Goal: Information Seeking & Learning: Learn about a topic

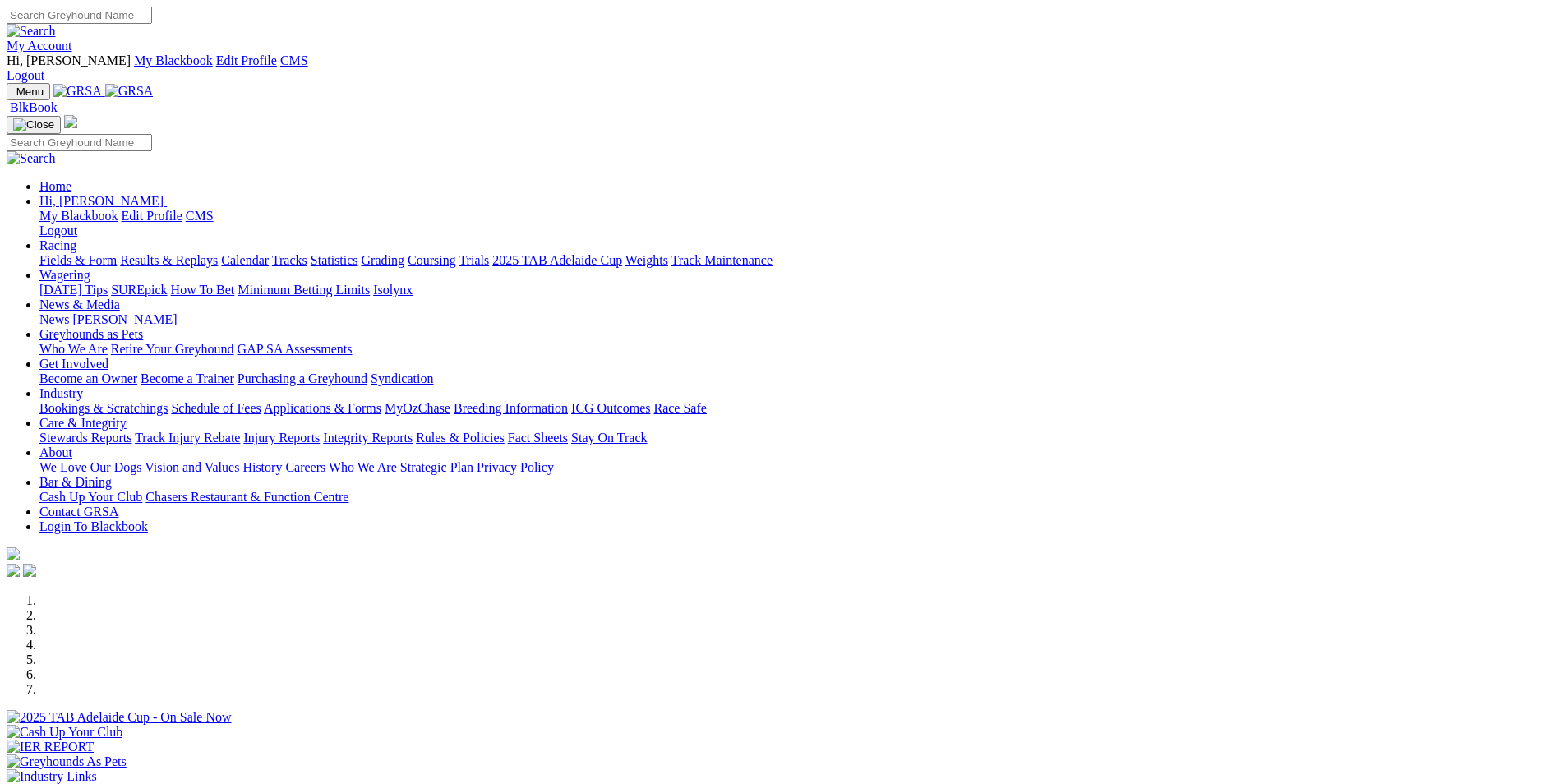
scroll to position [328, 0]
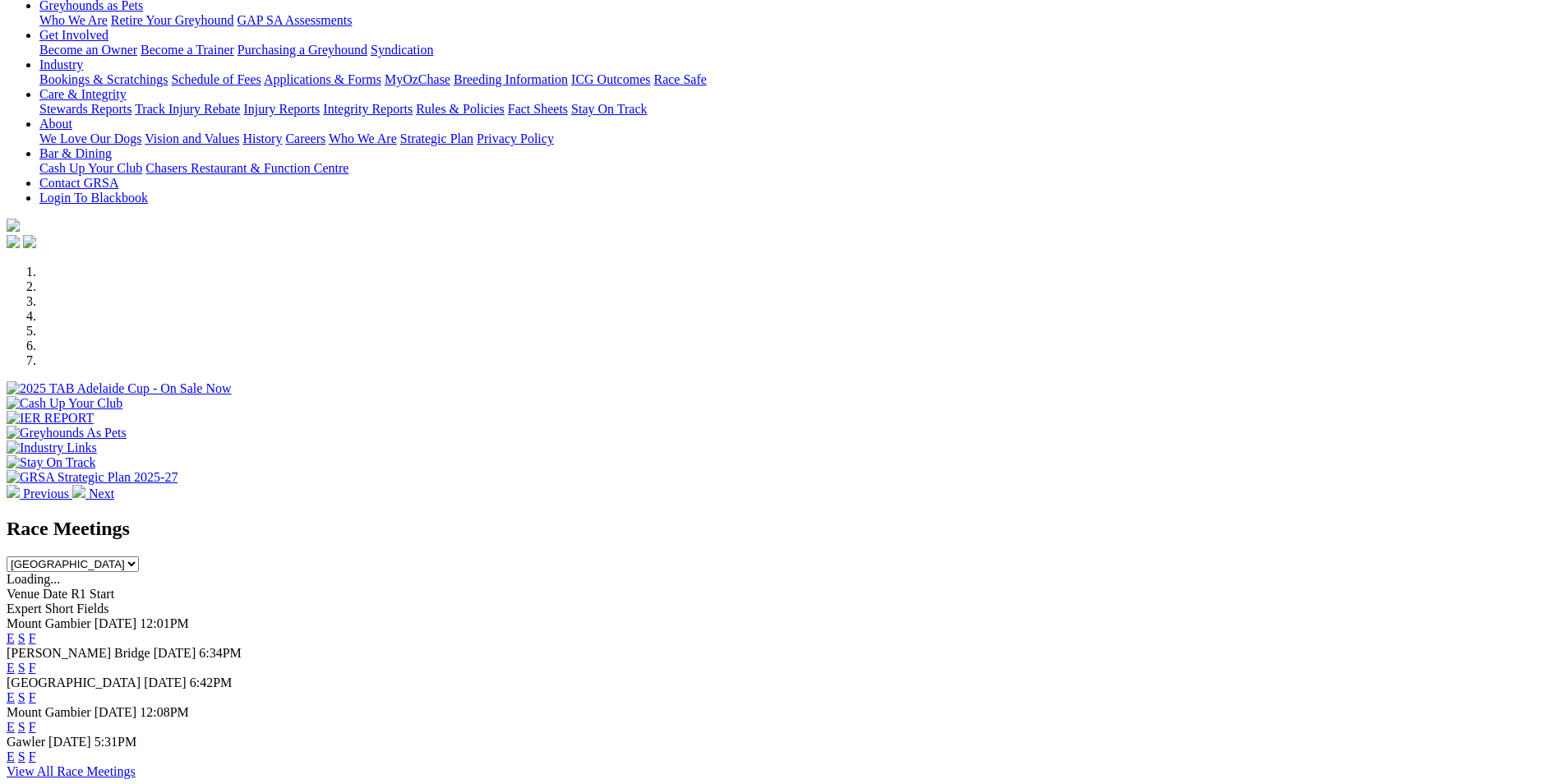
drag, startPoint x: 0, startPoint y: 0, endPoint x: 857, endPoint y: 481, distance: 982.8
click at [15, 661] on link "E" at bounding box center [11, 668] width 8 height 14
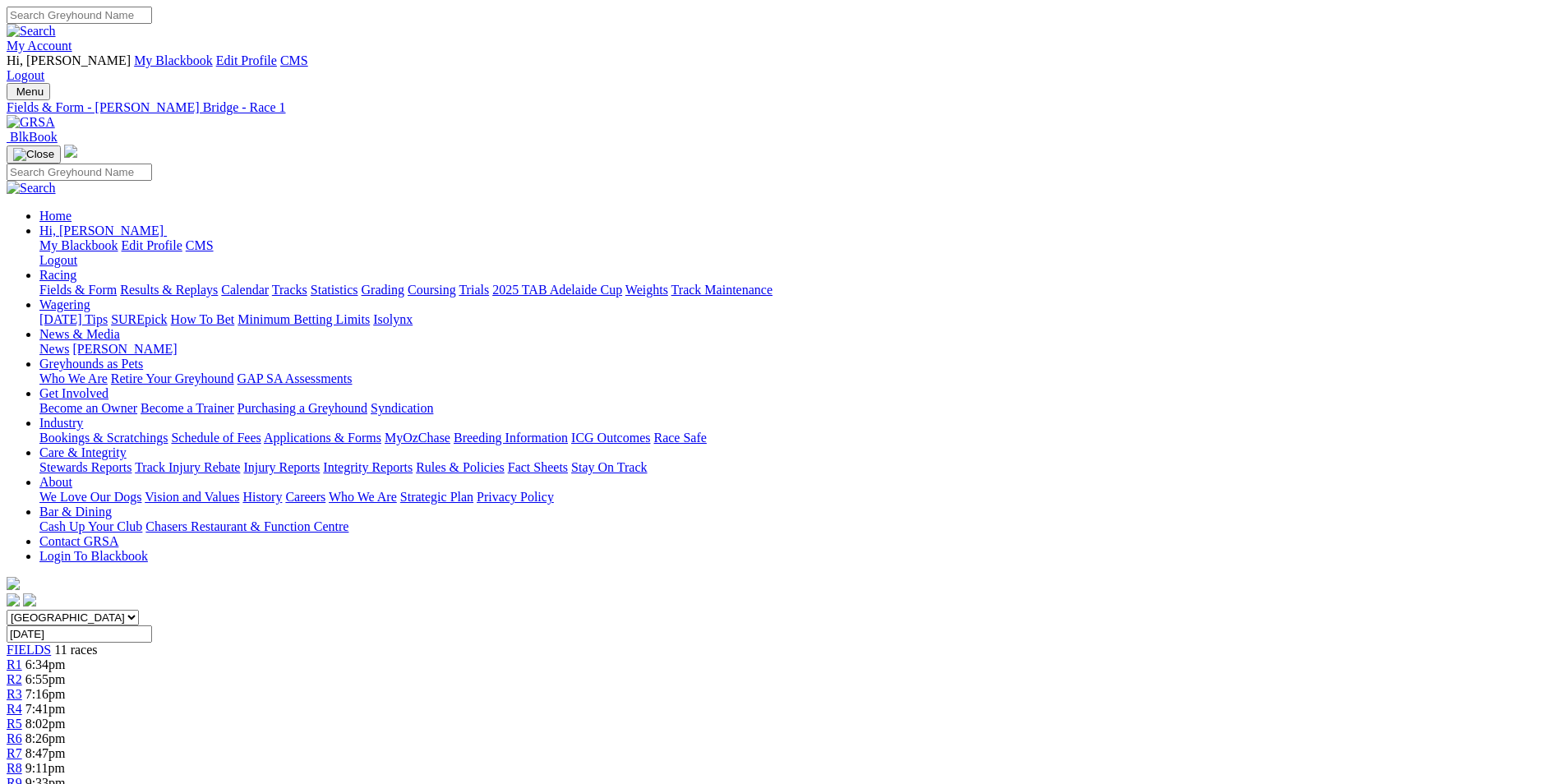
click at [569, 686] on div "R3 7:16pm" at bounding box center [780, 693] width 1546 height 15
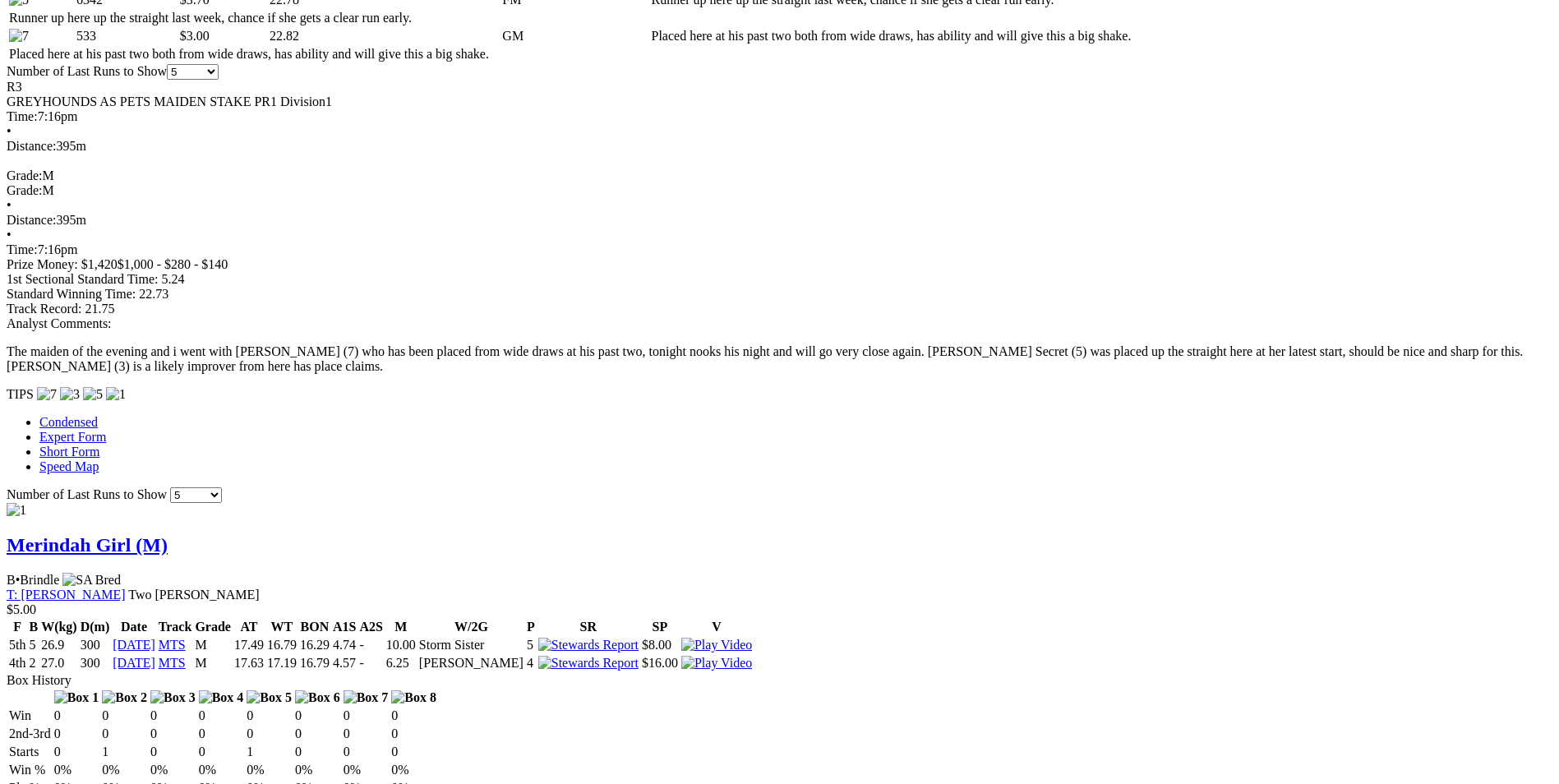
scroll to position [1067, 0]
